Goal: Use online tool/utility: Use online tool/utility

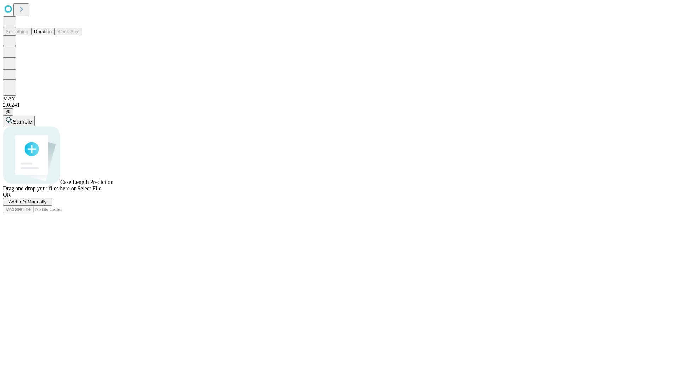
click at [52, 35] on button "Duration" at bounding box center [42, 31] width 23 height 7
click at [47, 205] on span "Add Info Manually" at bounding box center [28, 201] width 38 height 5
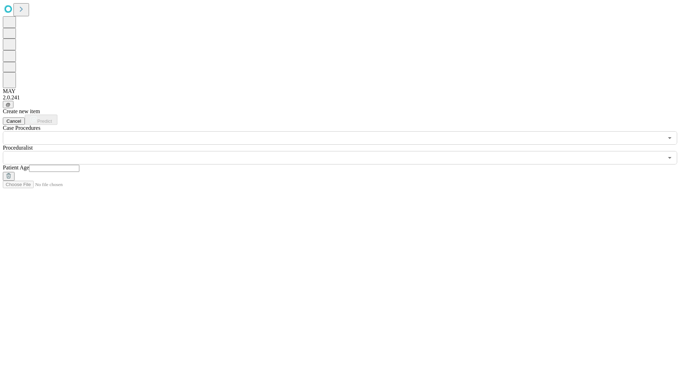
click at [79, 165] on input "text" at bounding box center [54, 168] width 50 height 7
type input "**"
click at [345, 151] on input "text" at bounding box center [333, 157] width 660 height 13
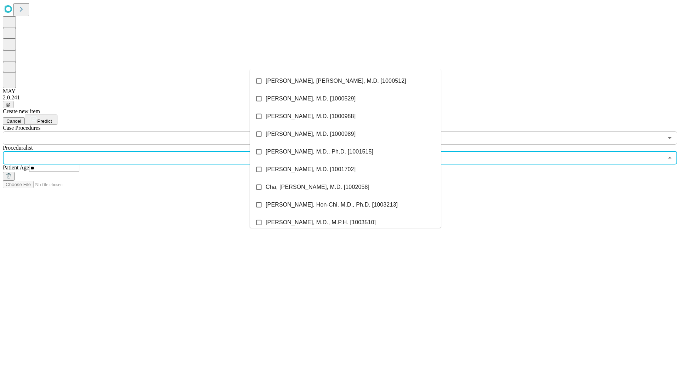
click at [345, 81] on li "[PERSON_NAME], [PERSON_NAME], M.D. [1000512]" at bounding box center [345, 81] width 191 height 18
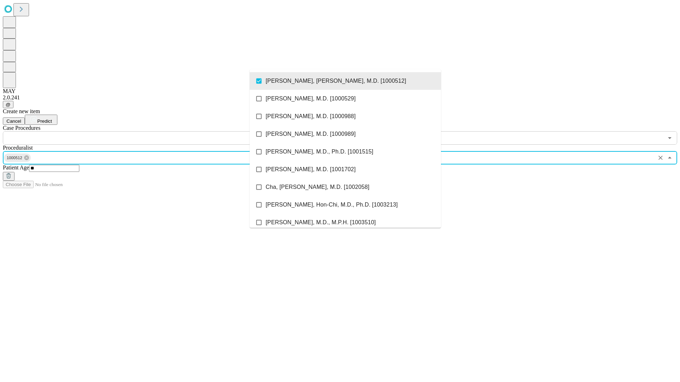
click at [149, 131] on input "text" at bounding box center [333, 137] width 660 height 13
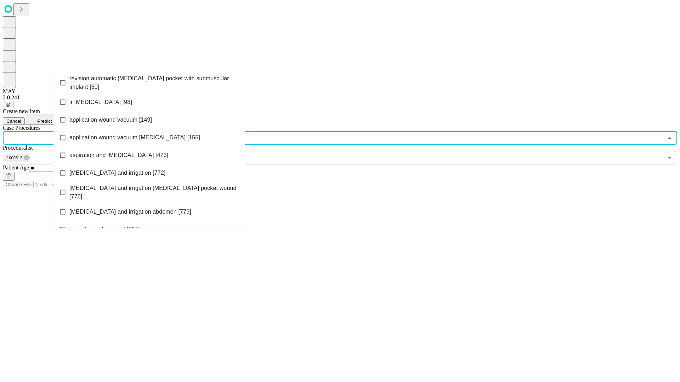
click at [149, 81] on span "revision automatic [MEDICAL_DATA] pocket with submuscular implant [60]" at bounding box center [154, 82] width 170 height 17
click at [52, 119] on span "Predict" at bounding box center [44, 121] width 15 height 5
